Goal: Task Accomplishment & Management: Use online tool/utility

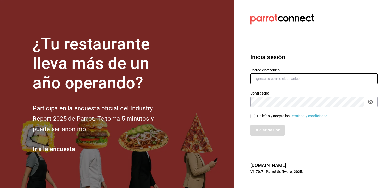
type input "[EMAIL_ADDRESS][DOMAIN_NAME]"
click at [253, 118] on input "He leído y acepto los Términos y condiciones." at bounding box center [252, 116] width 5 height 5
checkbox input "true"
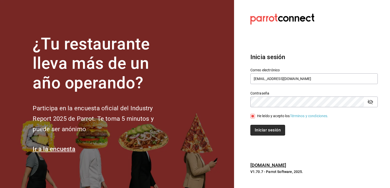
click at [266, 136] on button "Iniciar sesión" at bounding box center [267, 130] width 35 height 11
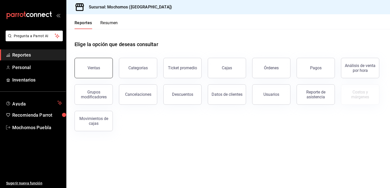
click at [101, 71] on button "Ventas" at bounding box center [94, 68] width 38 height 20
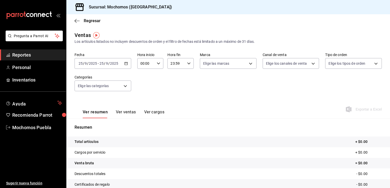
click at [125, 65] on \(Stroke\) "button" at bounding box center [126, 63] width 3 height 3
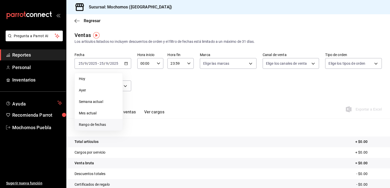
click at [95, 123] on span "Rango de fechas" at bounding box center [99, 124] width 40 height 5
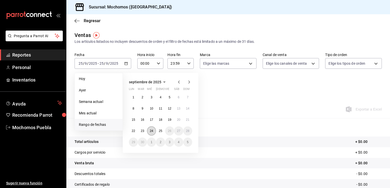
click at [149, 132] on button "24" at bounding box center [151, 131] width 9 height 9
click at [160, 131] on abbr "25" at bounding box center [160, 131] width 3 height 4
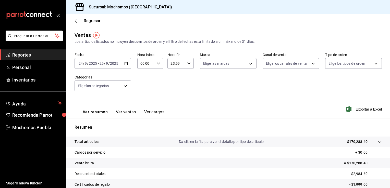
click at [157, 65] on icon "button" at bounding box center [159, 64] width 4 height 4
click at [142, 96] on span "06" at bounding box center [143, 94] width 5 height 4
type input "06:00"
click at [221, 94] on div at bounding box center [195, 94] width 390 height 188
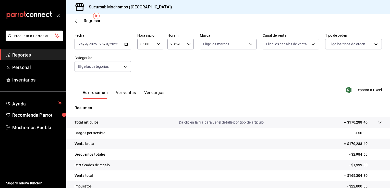
scroll to position [20, 0]
click at [364, 89] on span "Exportar a Excel" at bounding box center [364, 90] width 35 height 6
click at [89, 19] on span "Regresar" at bounding box center [92, 20] width 17 height 5
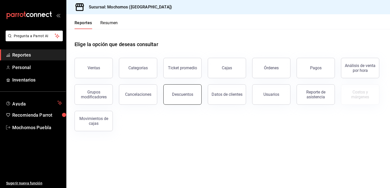
click at [176, 95] on div "Descuentos" at bounding box center [182, 94] width 21 height 5
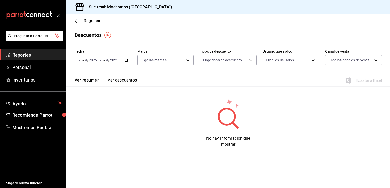
click at [126, 59] on icon "button" at bounding box center [126, 60] width 4 height 4
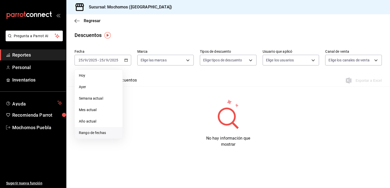
click at [95, 133] on span "Rango de fechas" at bounding box center [99, 132] width 40 height 5
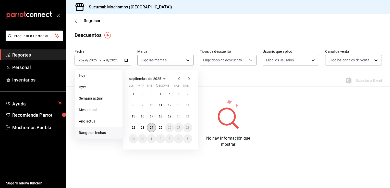
click at [152, 129] on abbr "24" at bounding box center [151, 128] width 3 height 4
click at [158, 130] on button "25" at bounding box center [160, 127] width 9 height 9
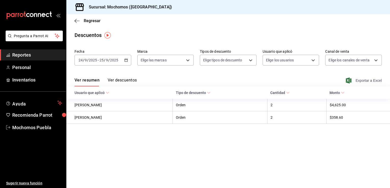
click at [359, 80] on span "Exportar a Excel" at bounding box center [364, 81] width 35 height 6
click at [85, 21] on span "Regresar" at bounding box center [92, 20] width 17 height 5
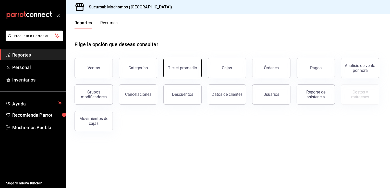
click at [189, 74] on button "Ticket promedio" at bounding box center [182, 68] width 38 height 20
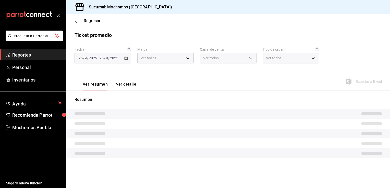
type input "65eb7388-82e4-42fa-8caf-680550c77e6f"
type input "PARROT,UBER_EATS,RAPPI,DIDI_FOOD,ONLINE"
type input "c7bc0ce2-274d-49fd-89f5-4bcf8044acf9,c9e91c43-775f-4cd6-ac16-cfdc9e5fd636,e77b1…"
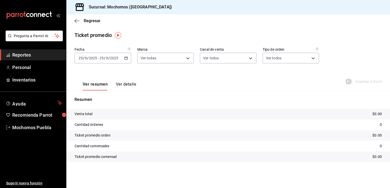
click at [123, 58] on div "2025-09-25 25 / 9 / 2025 - 2025-09-25 25 / 9 / 2025" at bounding box center [103, 58] width 57 height 11
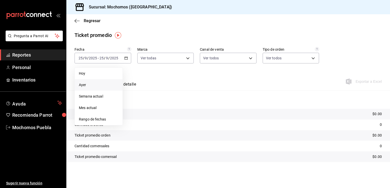
click at [108, 83] on span "Ayer" at bounding box center [99, 84] width 40 height 5
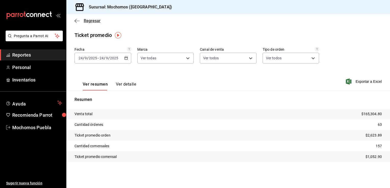
click at [93, 21] on span "Regresar" at bounding box center [92, 20] width 17 height 5
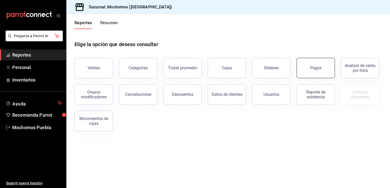
click at [308, 73] on button "Pagos" at bounding box center [316, 68] width 38 height 20
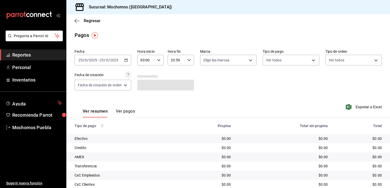
click at [130, 57] on div "2025-09-25 25 / 9 / 2025 - 2025-09-25 25 / 9 / 2025" at bounding box center [103, 60] width 57 height 11
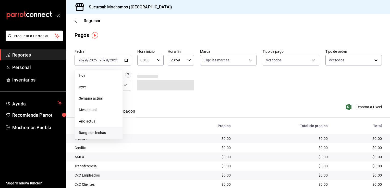
click at [99, 132] on span "Rango de fechas" at bounding box center [99, 132] width 40 height 5
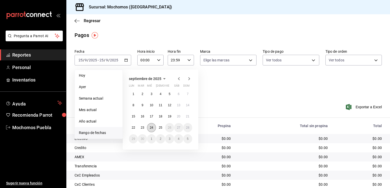
click at [153, 126] on abbr "24" at bounding box center [151, 128] width 3 height 4
click at [159, 126] on abbr "25" at bounding box center [160, 128] width 3 height 4
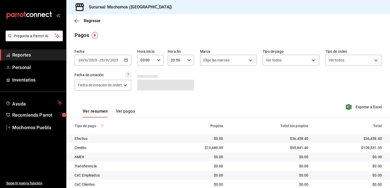
click at [159, 60] on \(Stroke\) "button" at bounding box center [158, 60] width 3 height 2
click at [144, 98] on button "07" at bounding box center [144, 99] width 11 height 10
type input "07:00"
click at [223, 88] on div at bounding box center [195, 94] width 390 height 188
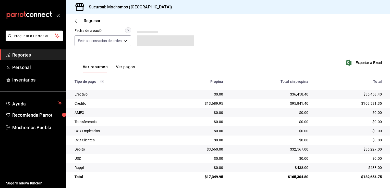
scroll to position [45, 0]
click at [96, 21] on span "Regresar" at bounding box center [92, 20] width 17 height 5
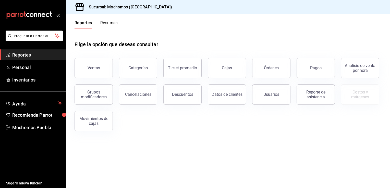
click at [270, 78] on div "Órdenes" at bounding box center [268, 65] width 44 height 27
click at [271, 72] on button "Órdenes" at bounding box center [271, 68] width 38 height 20
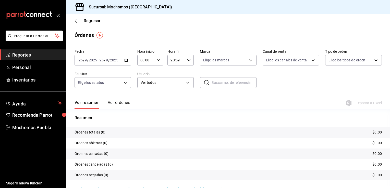
click at [121, 61] on div "2025-09-25 25 / 9 / 2025 - 2025-09-25 25 / 9 / 2025" at bounding box center [103, 60] width 57 height 11
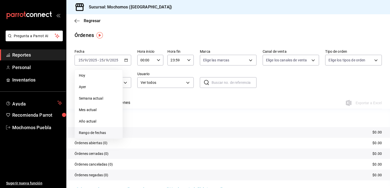
click at [97, 132] on span "Rango de fechas" at bounding box center [99, 132] width 40 height 5
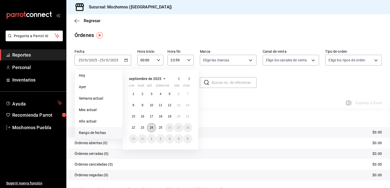
click at [150, 125] on button "24" at bounding box center [151, 127] width 9 height 9
click at [156, 127] on button "25" at bounding box center [160, 127] width 9 height 9
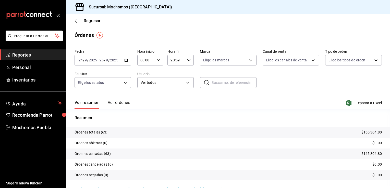
click at [155, 61] on div "00:00 Hora inicio" at bounding box center [150, 60] width 26 height 11
click at [143, 92] on button "07" at bounding box center [143, 86] width 11 height 10
type input "07:00"
click at [173, 28] on div at bounding box center [195, 94] width 390 height 188
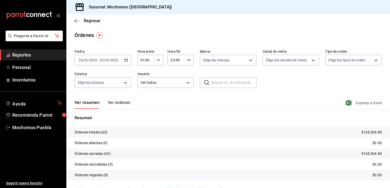
click at [357, 103] on span "Exportar a Excel" at bounding box center [364, 103] width 35 height 6
